Goal: Navigation & Orientation: Find specific page/section

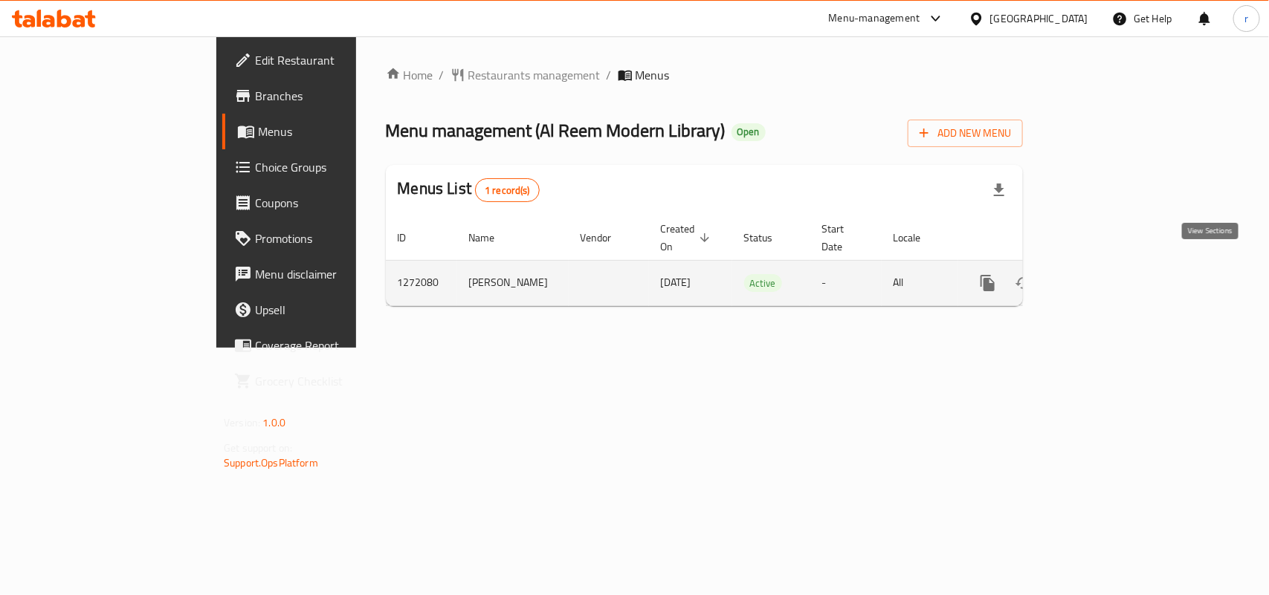
click at [1102, 277] on icon "enhanced table" at bounding box center [1094, 283] width 13 height 13
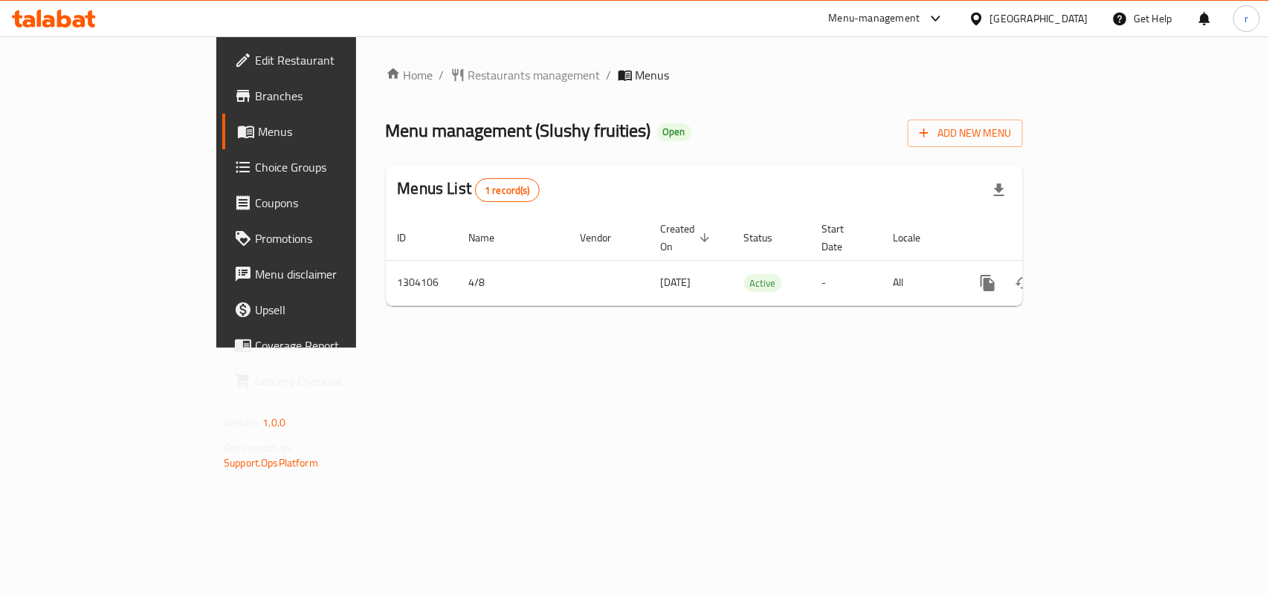
click at [258, 138] on span "Menus" at bounding box center [337, 132] width 158 height 18
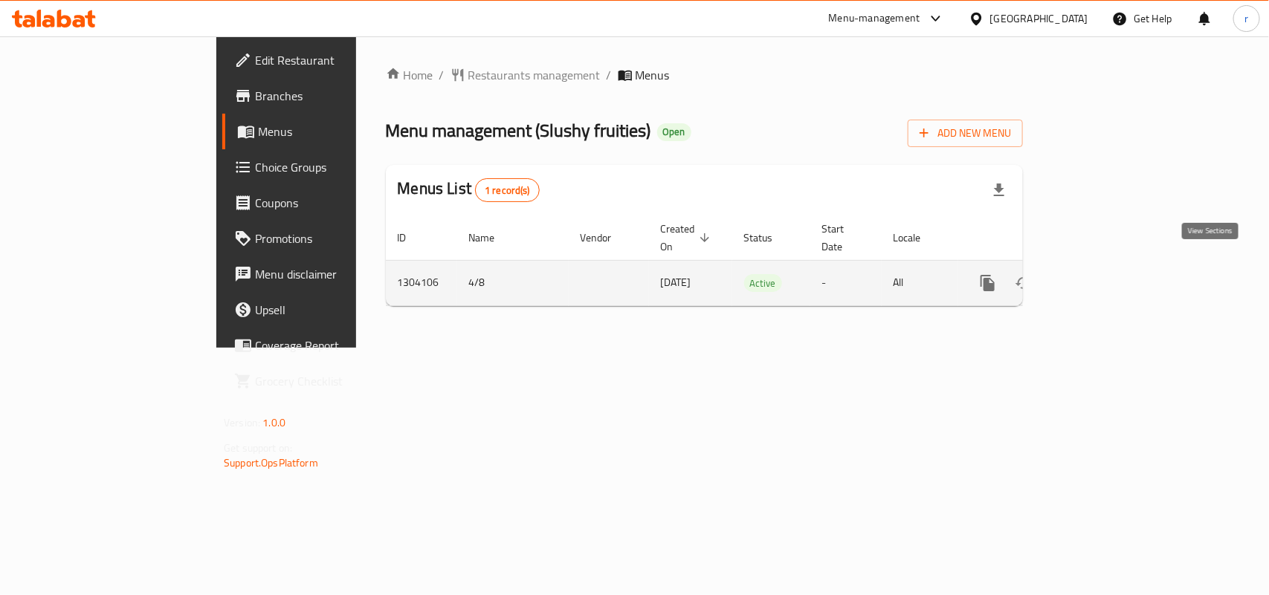
click at [1104, 274] on icon "enhanced table" at bounding box center [1095, 283] width 18 height 18
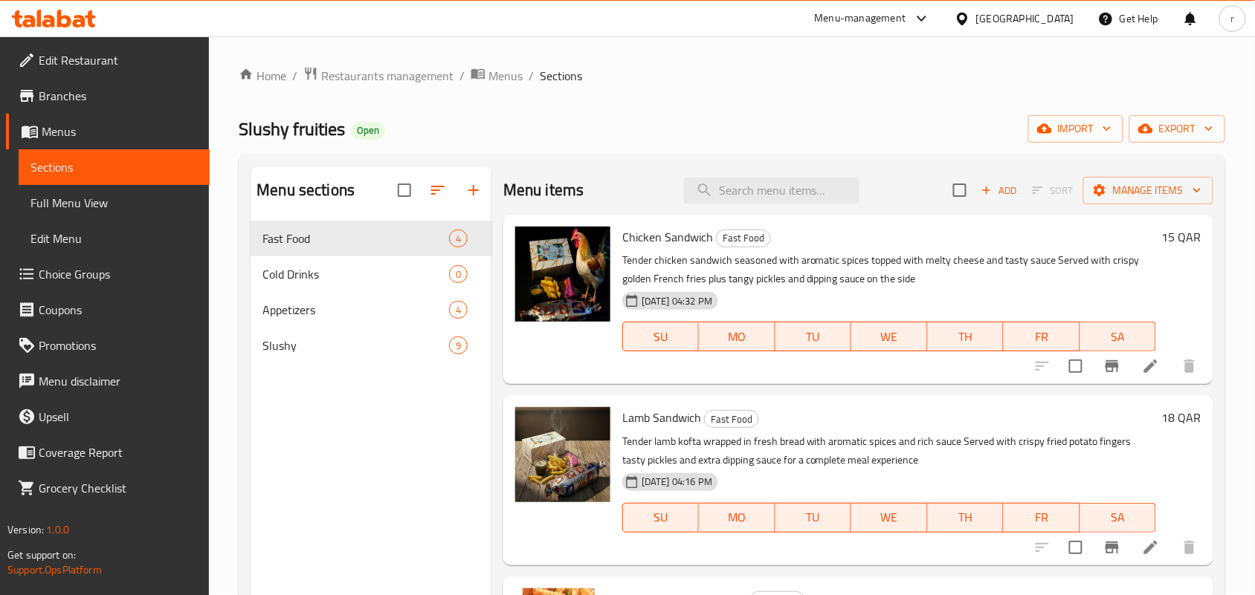
click at [94, 210] on span "Full Menu View" at bounding box center [113, 203] width 167 height 18
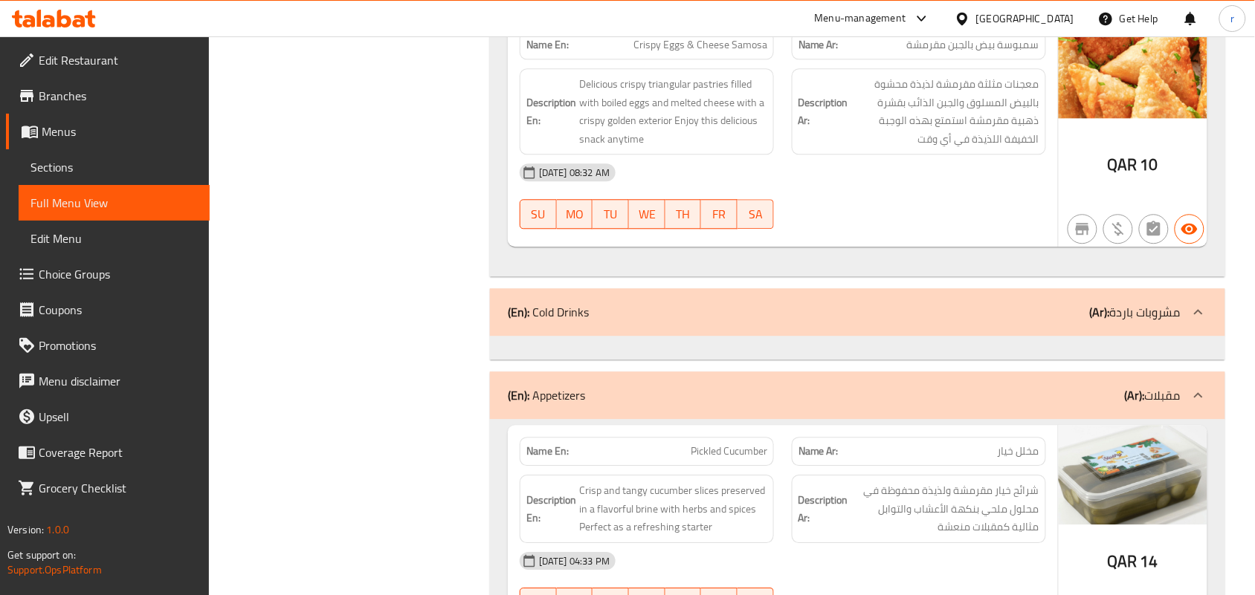
scroll to position [1022, 0]
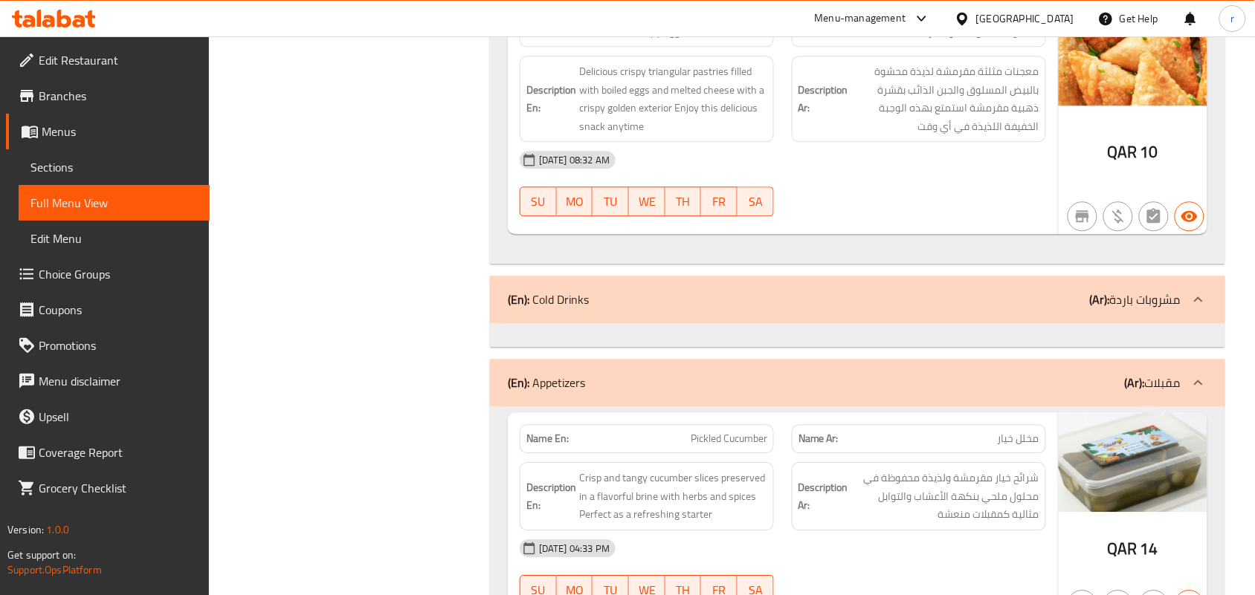
click at [694, 313] on div "(En): Cold Drinks (Ar): مشروبات باردة" at bounding box center [857, 300] width 735 height 48
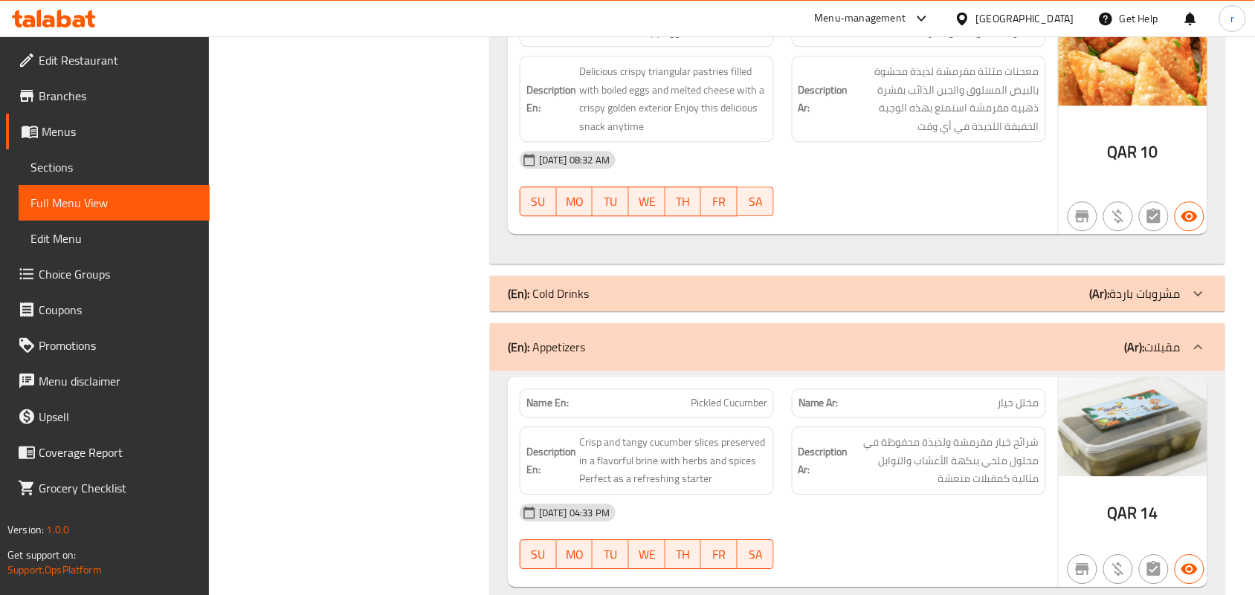
click at [689, 303] on div "(En): Cold Drinks (Ar): مشروبات باردة" at bounding box center [844, 294] width 673 height 18
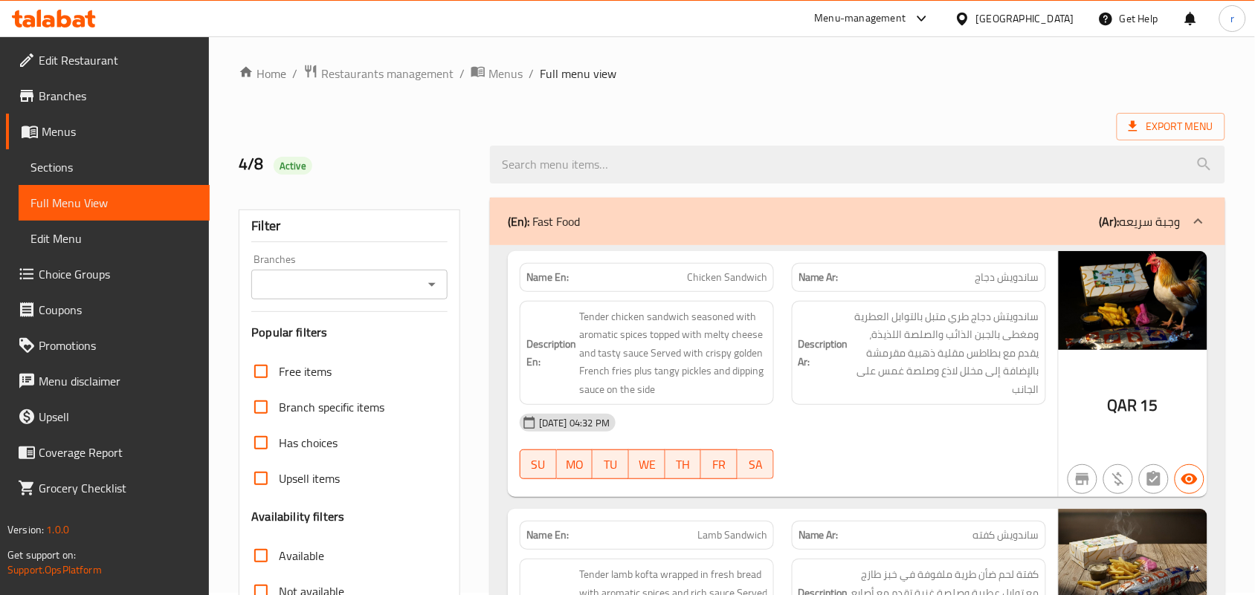
scroll to position [0, 0]
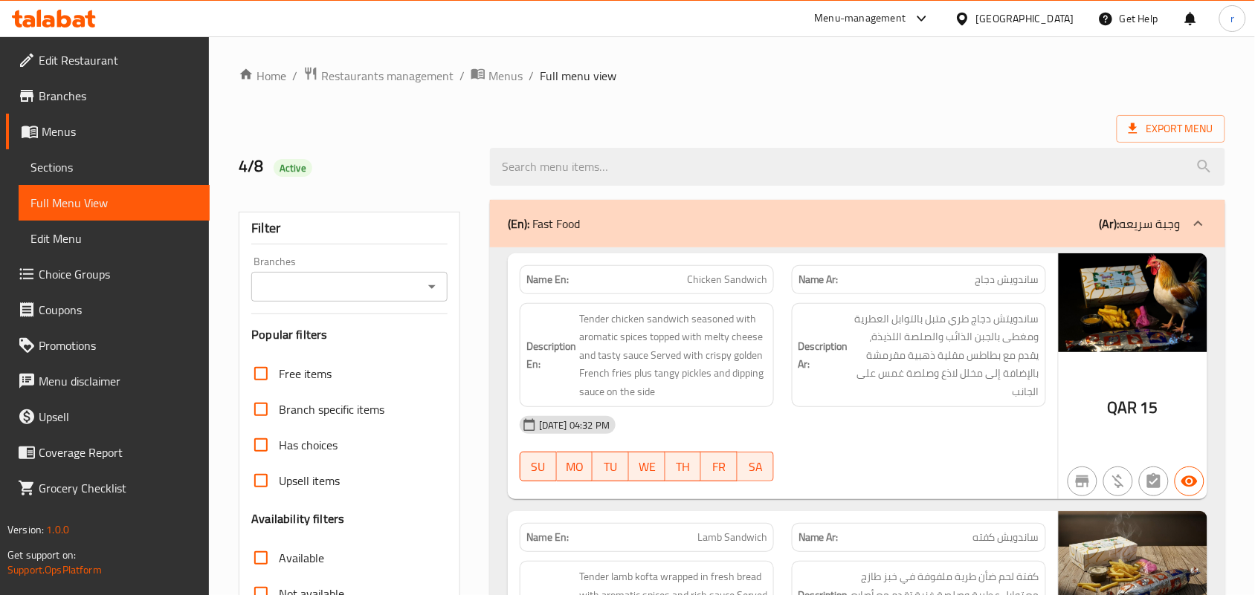
click at [73, 102] on span "Branches" at bounding box center [118, 96] width 159 height 18
click at [344, 69] on span "Restaurants management" at bounding box center [387, 76] width 132 height 18
